Goal: Task Accomplishment & Management: Manage account settings

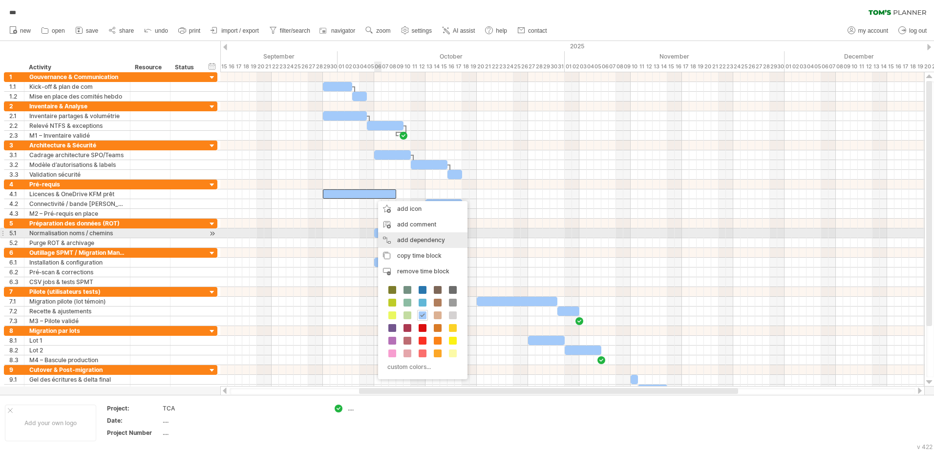
click at [417, 236] on div "add dependency You can use dependencies when you require tasks to be done in a …" at bounding box center [422, 240] width 89 height 16
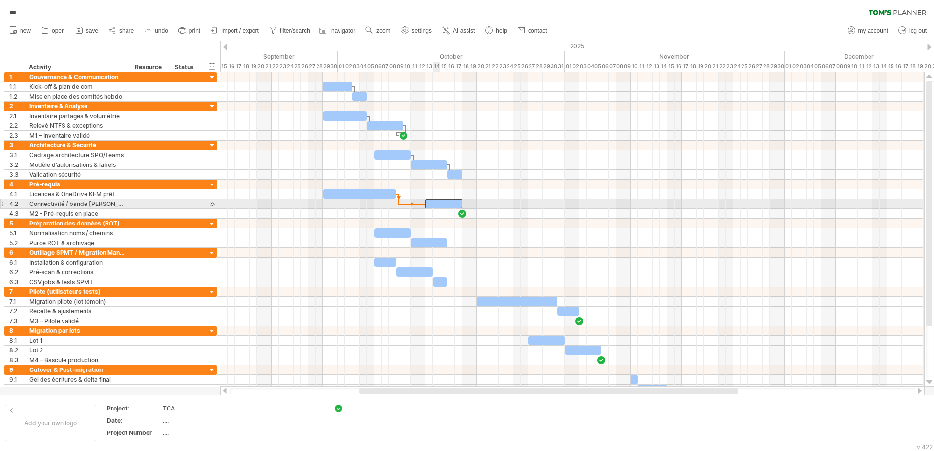
click at [440, 202] on div at bounding box center [443, 203] width 37 height 9
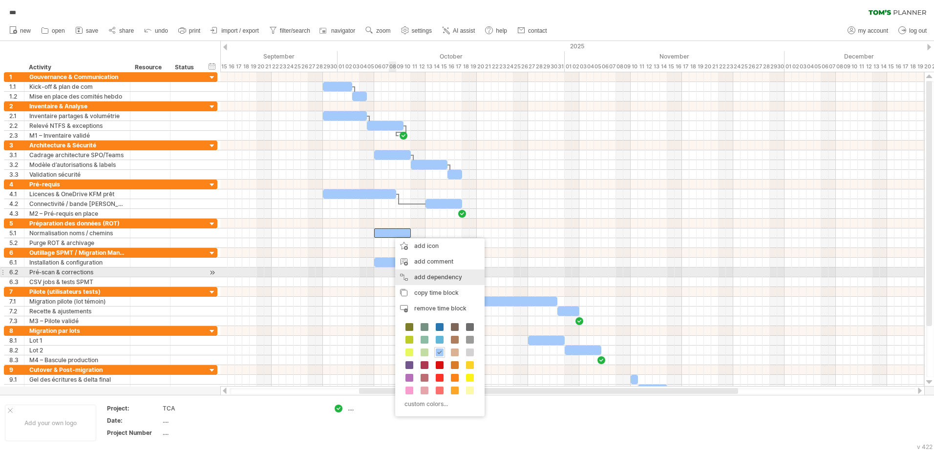
click at [434, 272] on div "add dependency You can use dependencies when you require tasks to be done in a …" at bounding box center [439, 278] width 89 height 16
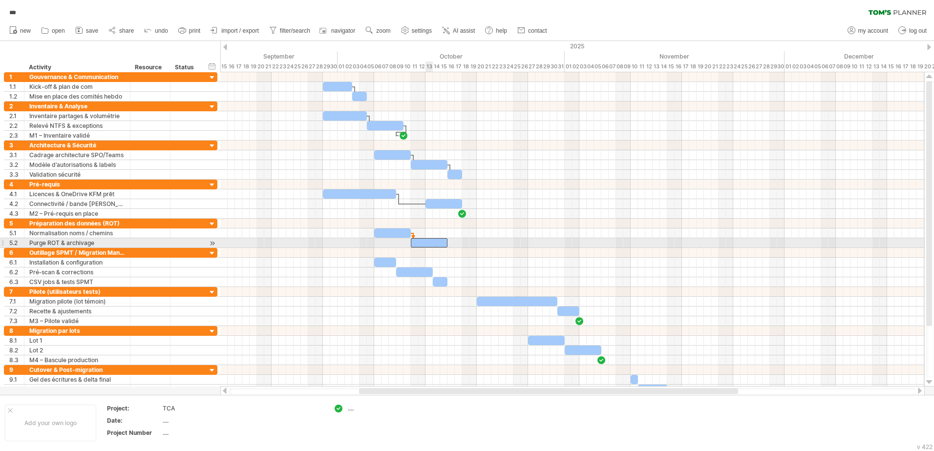
click at [429, 241] on div at bounding box center [429, 242] width 37 height 9
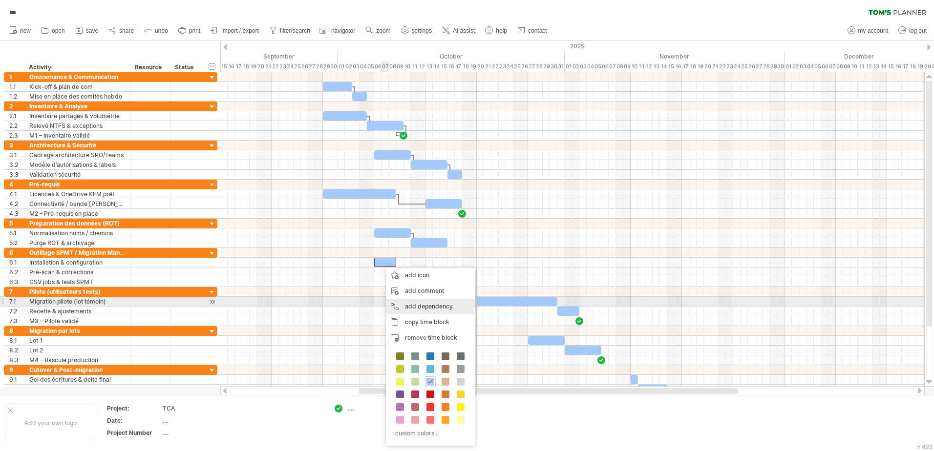
click at [445, 303] on div "add dependency You can use dependencies when you require tasks to be done in a …" at bounding box center [430, 307] width 89 height 16
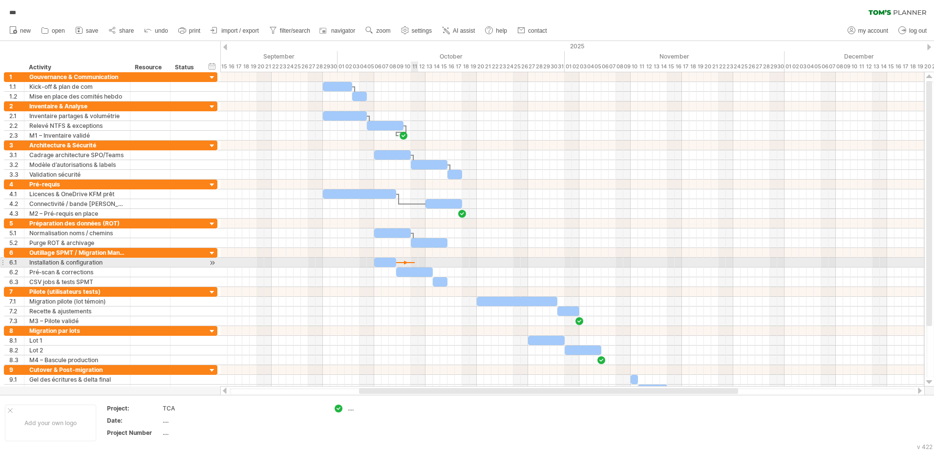
click at [413, 267] on div at bounding box center [572, 263] width 704 height 10
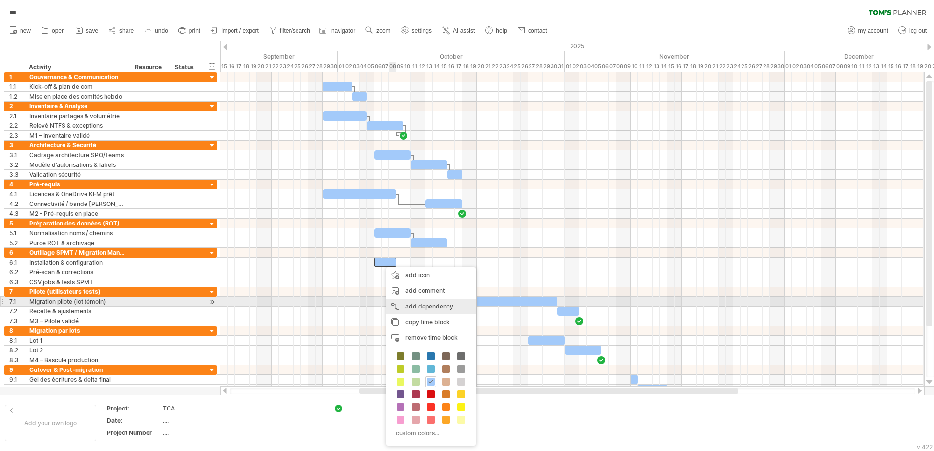
click at [429, 306] on div "add dependency You can use dependencies when you require tasks to be done in a …" at bounding box center [430, 307] width 89 height 16
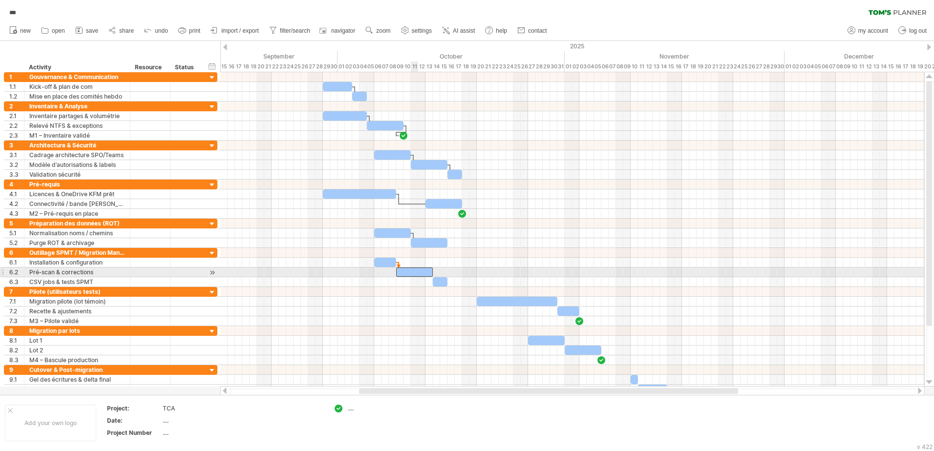
click at [418, 272] on div at bounding box center [414, 272] width 37 height 9
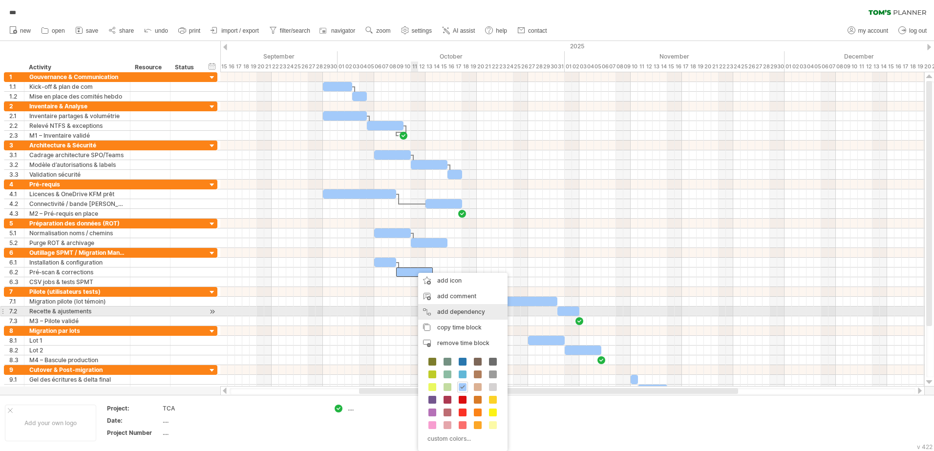
click at [456, 309] on div "add dependency You can use dependencies when you require tasks to be done in a …" at bounding box center [462, 312] width 89 height 16
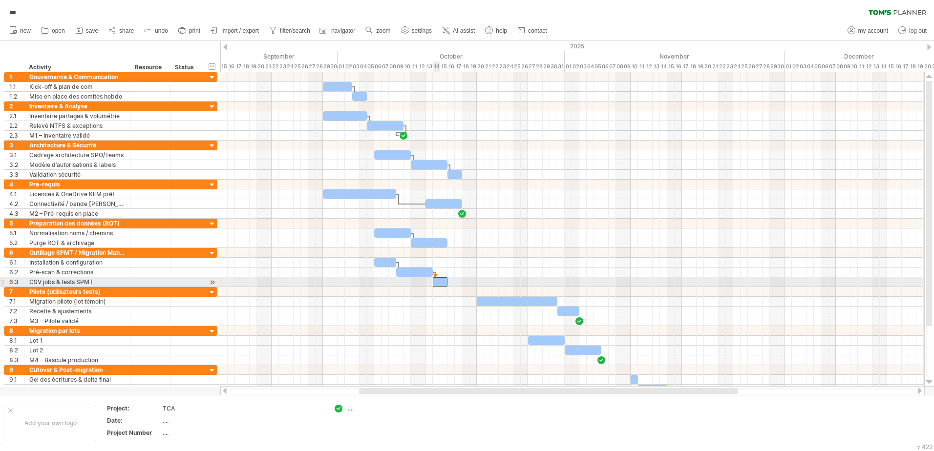
click at [434, 285] on span at bounding box center [433, 281] width 4 height 9
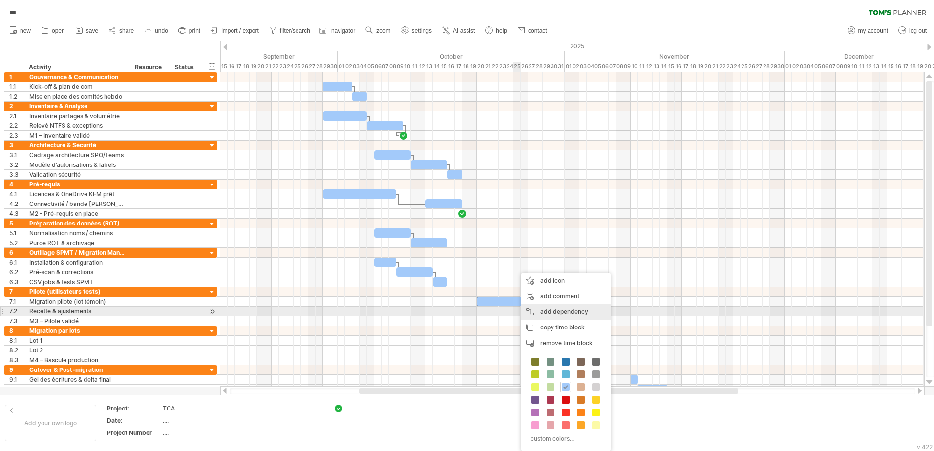
click at [579, 314] on div "add dependency You can use dependencies when you require tasks to be done in a …" at bounding box center [565, 312] width 89 height 16
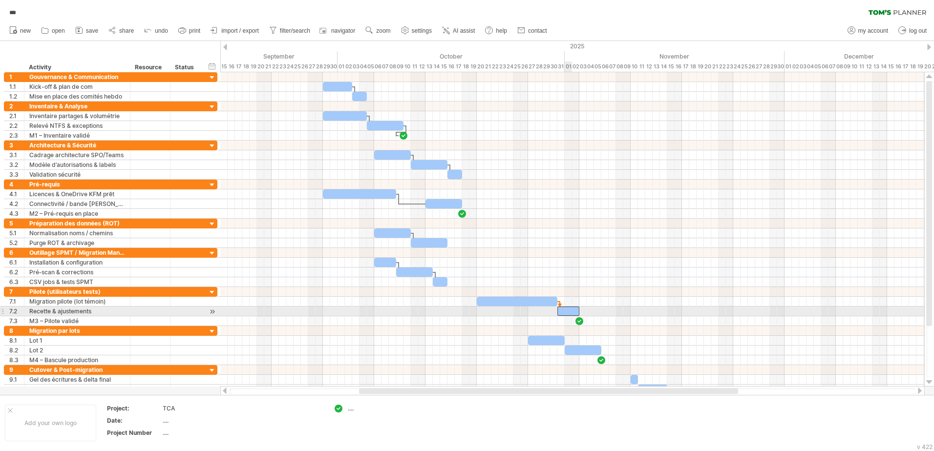
click at [567, 309] on div at bounding box center [568, 311] width 22 height 9
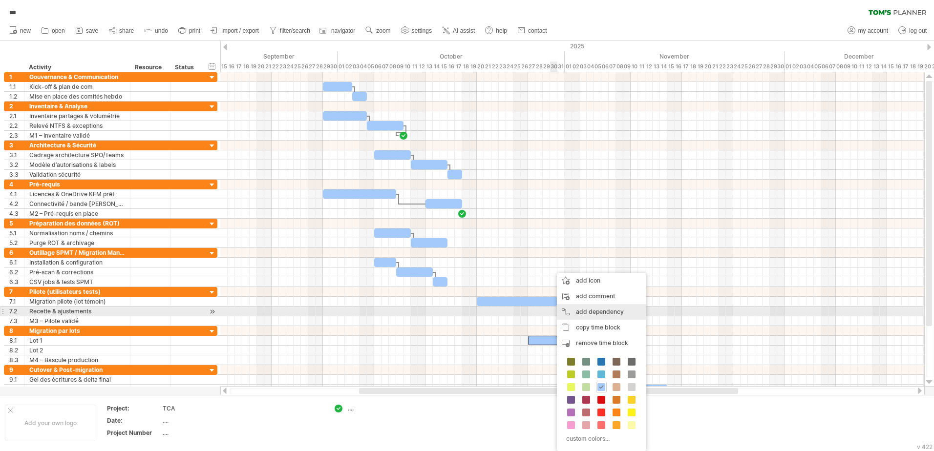
click at [594, 314] on div "add dependency You can use dependencies when you require tasks to be done in a …" at bounding box center [601, 312] width 89 height 16
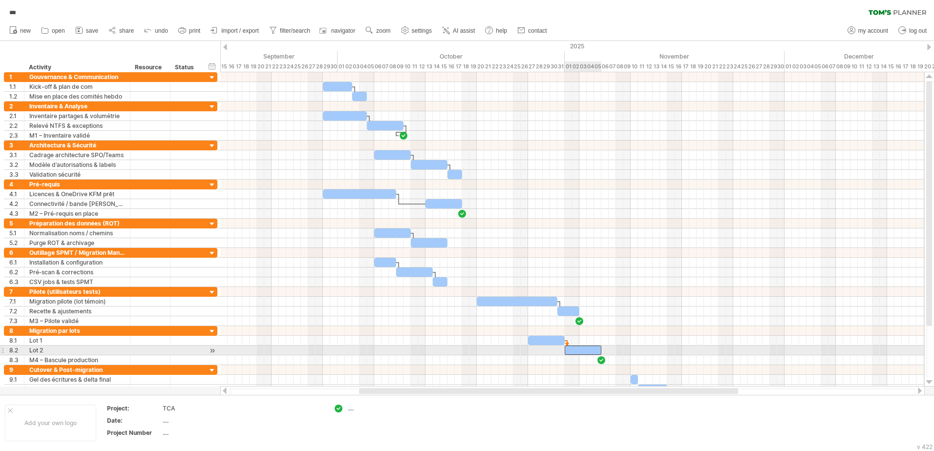
click at [577, 350] on div at bounding box center [583, 350] width 37 height 9
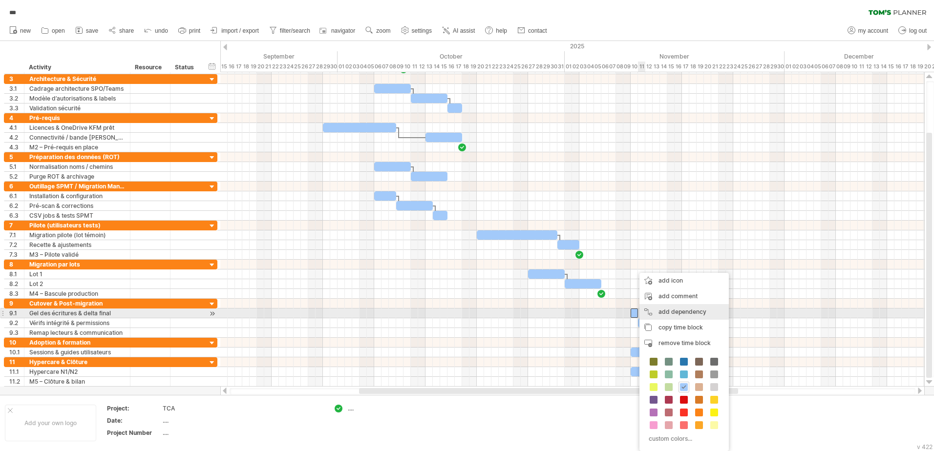
click at [659, 311] on div "add dependency You can use dependencies when you require tasks to be done in a …" at bounding box center [683, 312] width 89 height 16
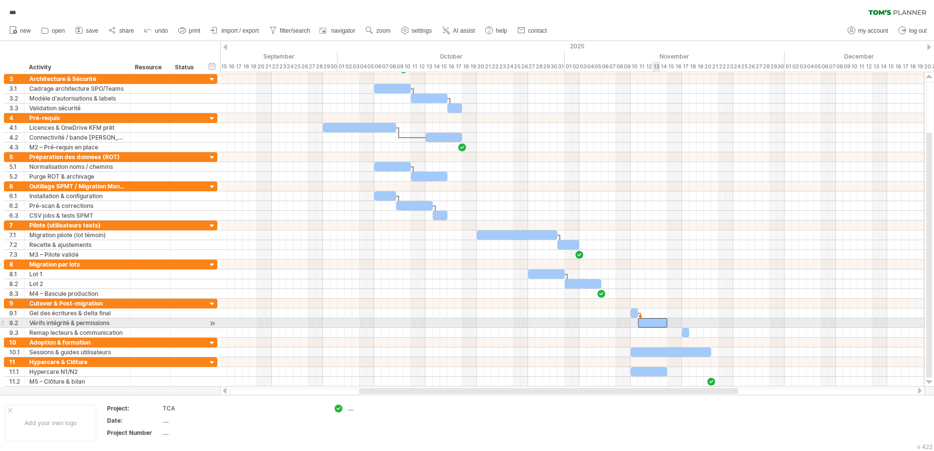
click at [657, 320] on div at bounding box center [652, 322] width 29 height 9
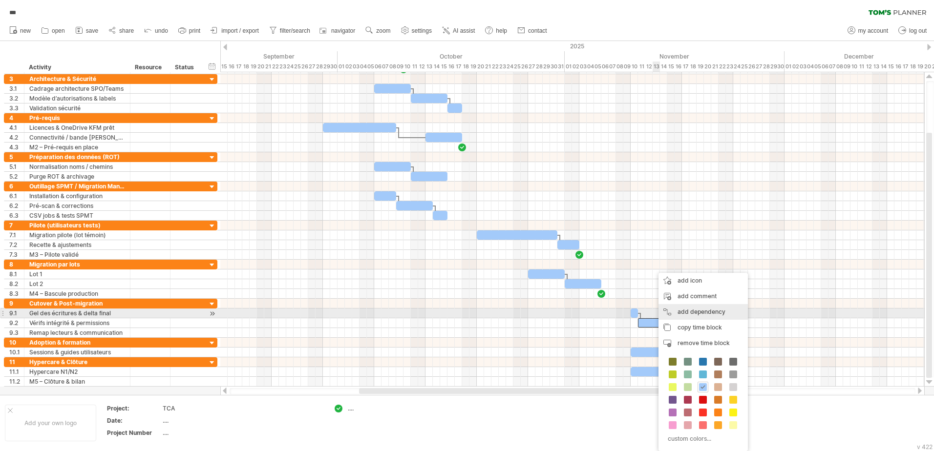
click at [689, 315] on div "add dependency You can use dependencies when you require tasks to be done in a …" at bounding box center [702, 312] width 89 height 16
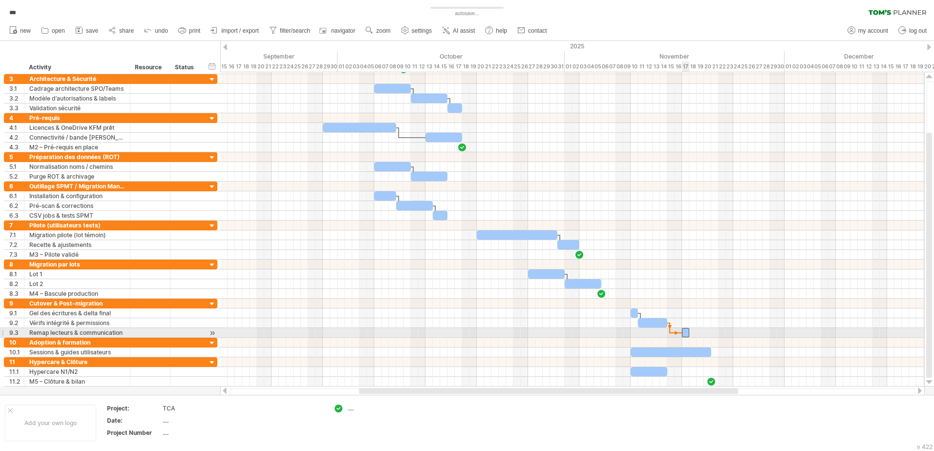
click at [682, 333] on span at bounding box center [682, 332] width 4 height 9
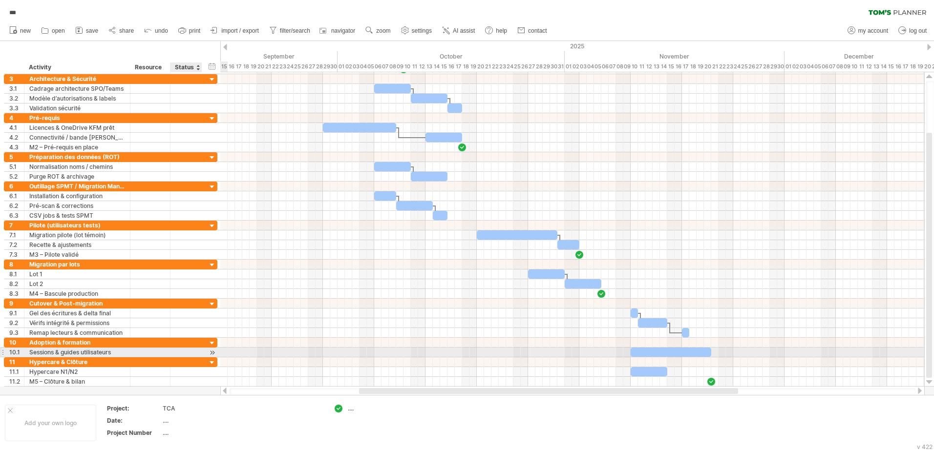
click at [212, 352] on div at bounding box center [212, 353] width 9 height 10
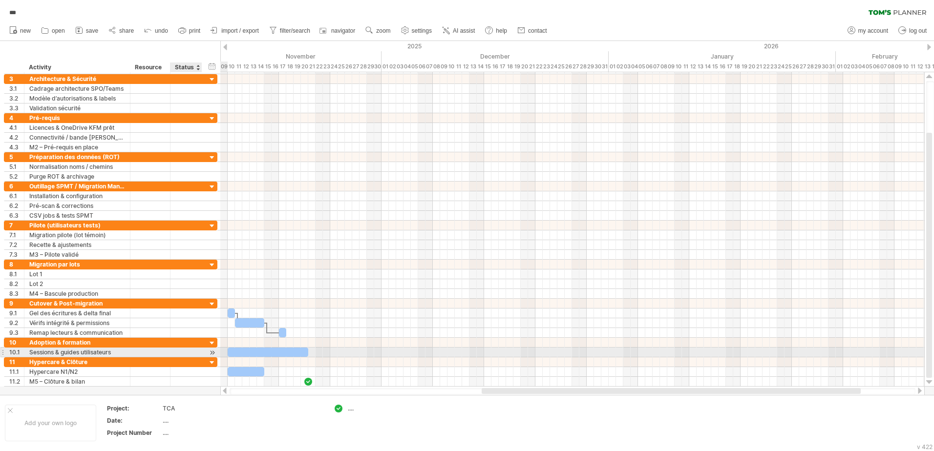
click at [212, 352] on div at bounding box center [212, 353] width 9 height 10
click at [212, 355] on div at bounding box center [212, 353] width 9 height 10
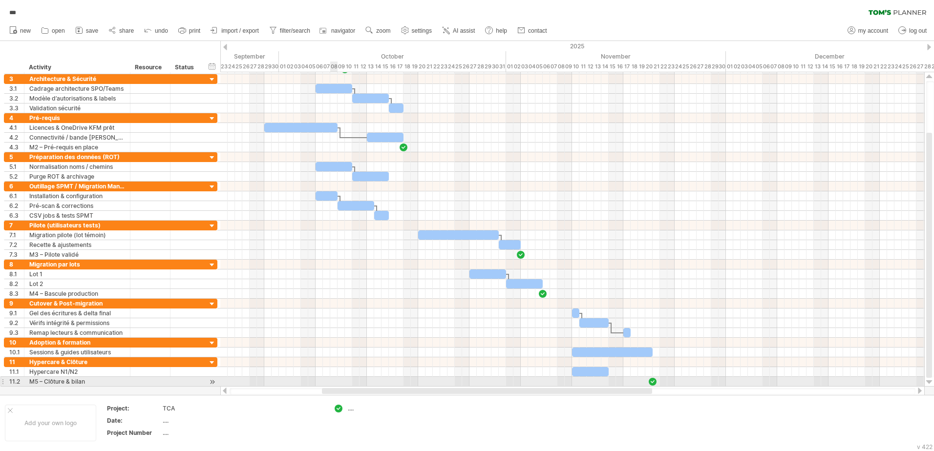
drag, startPoint x: 496, startPoint y: 390, endPoint x: 336, endPoint y: 385, distance: 159.8
click at [336, 385] on div "Trying to reach [DOMAIN_NAME] Connected again... 0% autosave... *** clear filte…" at bounding box center [467, 225] width 934 height 451
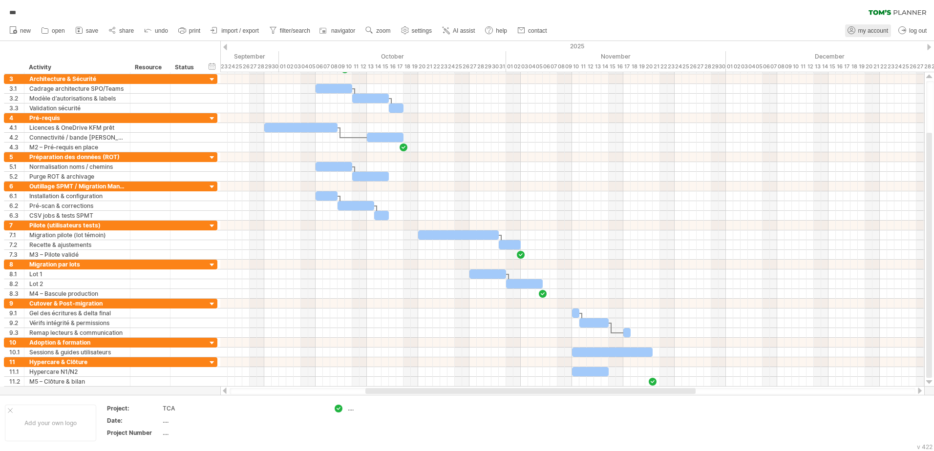
click at [864, 28] on span "my account" at bounding box center [873, 30] width 30 height 7
type input "**********"
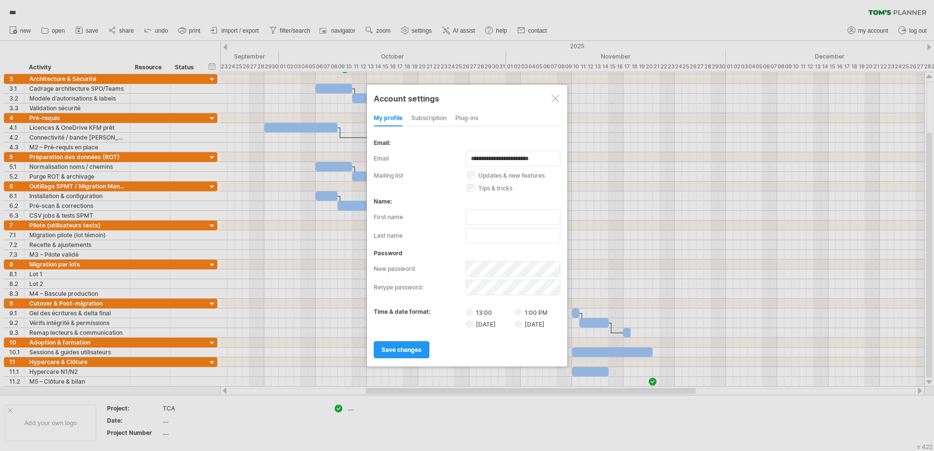
click at [435, 121] on div "subscription" at bounding box center [428, 119] width 35 height 16
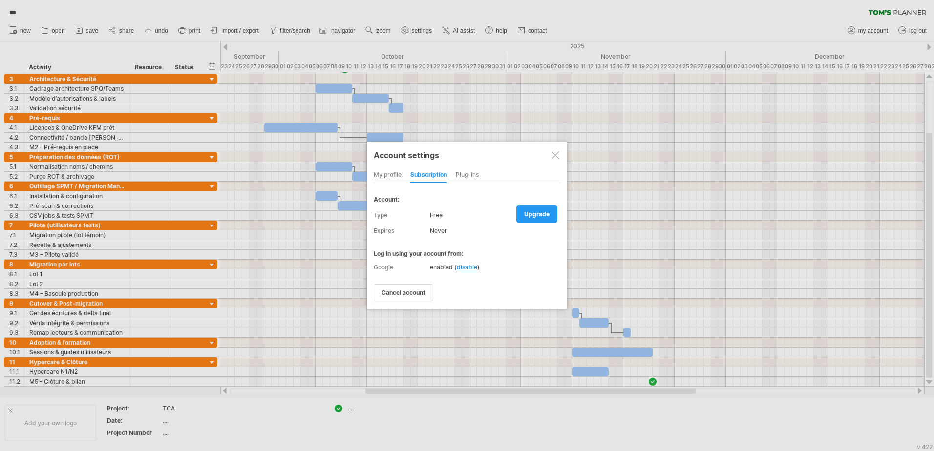
click at [471, 178] on div "Plug-ins" at bounding box center [467, 176] width 23 height 16
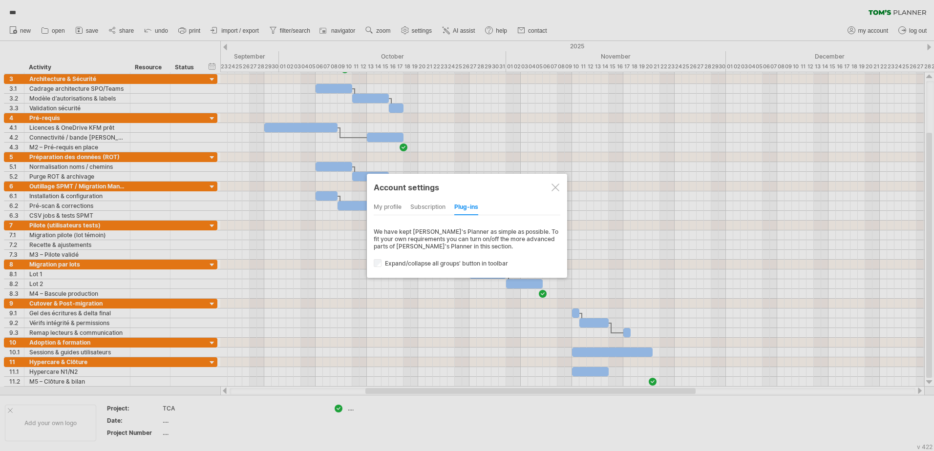
click at [553, 189] on div at bounding box center [555, 188] width 8 height 8
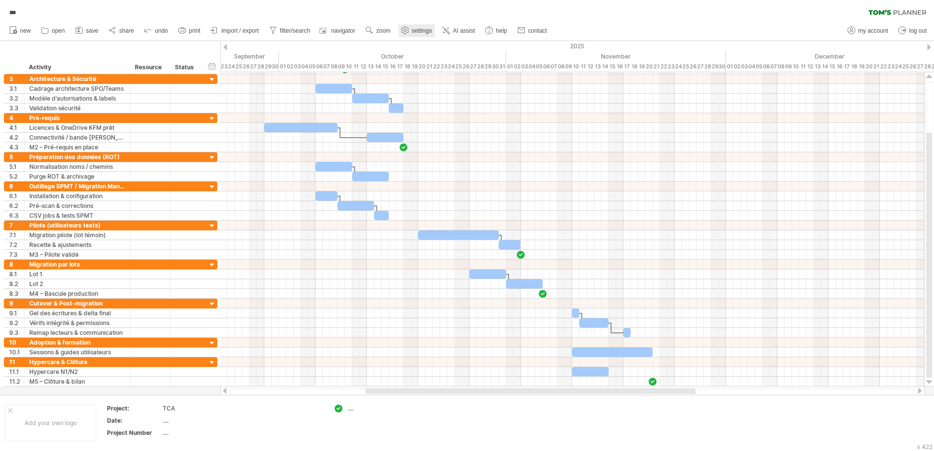
click at [413, 30] on span "settings" at bounding box center [422, 30] width 20 height 7
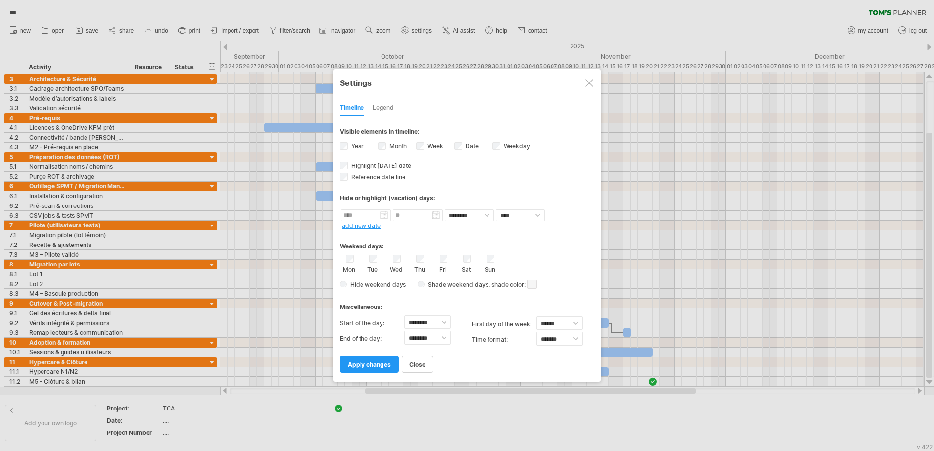
click at [390, 106] on div "Legend" at bounding box center [383, 109] width 21 height 16
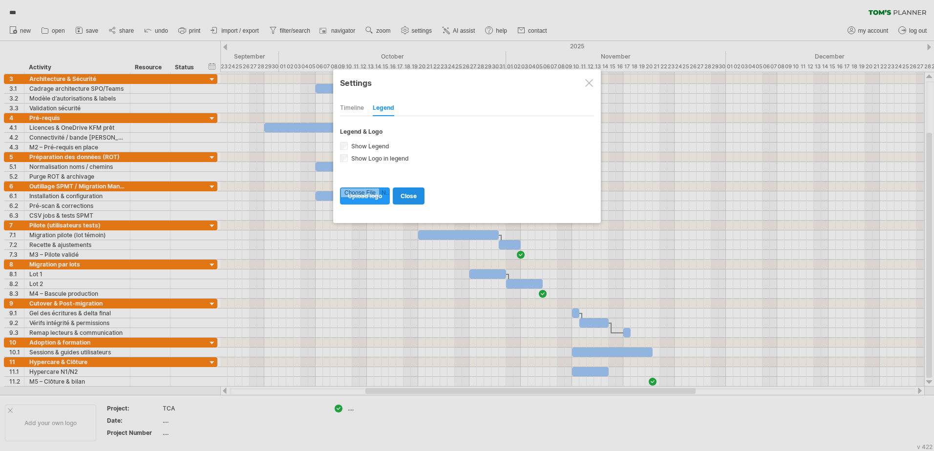
click at [414, 196] on span "close" at bounding box center [409, 195] width 16 height 7
